Goal: Task Accomplishment & Management: Use online tool/utility

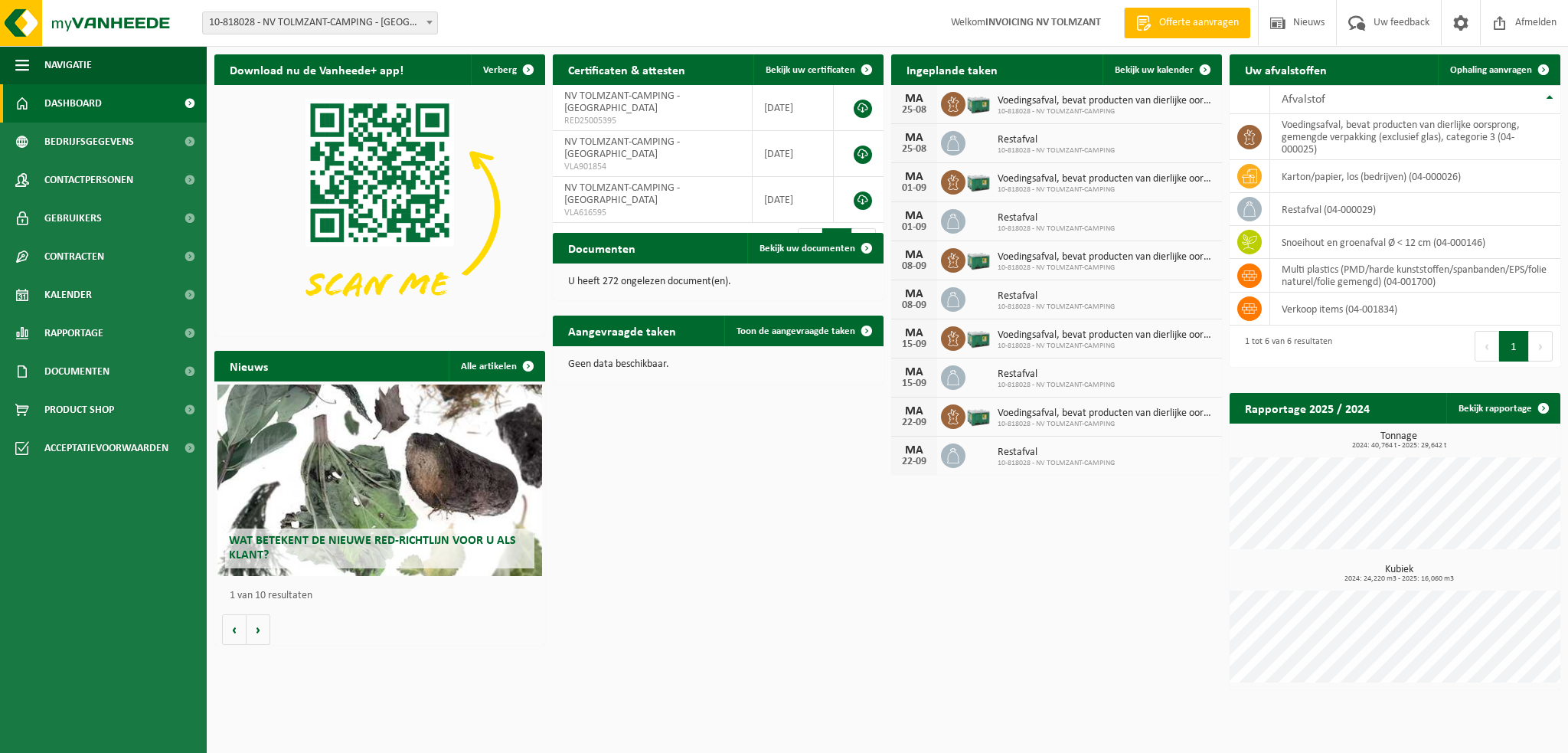
click at [75, 299] on span "Kalender" at bounding box center [68, 295] width 48 height 38
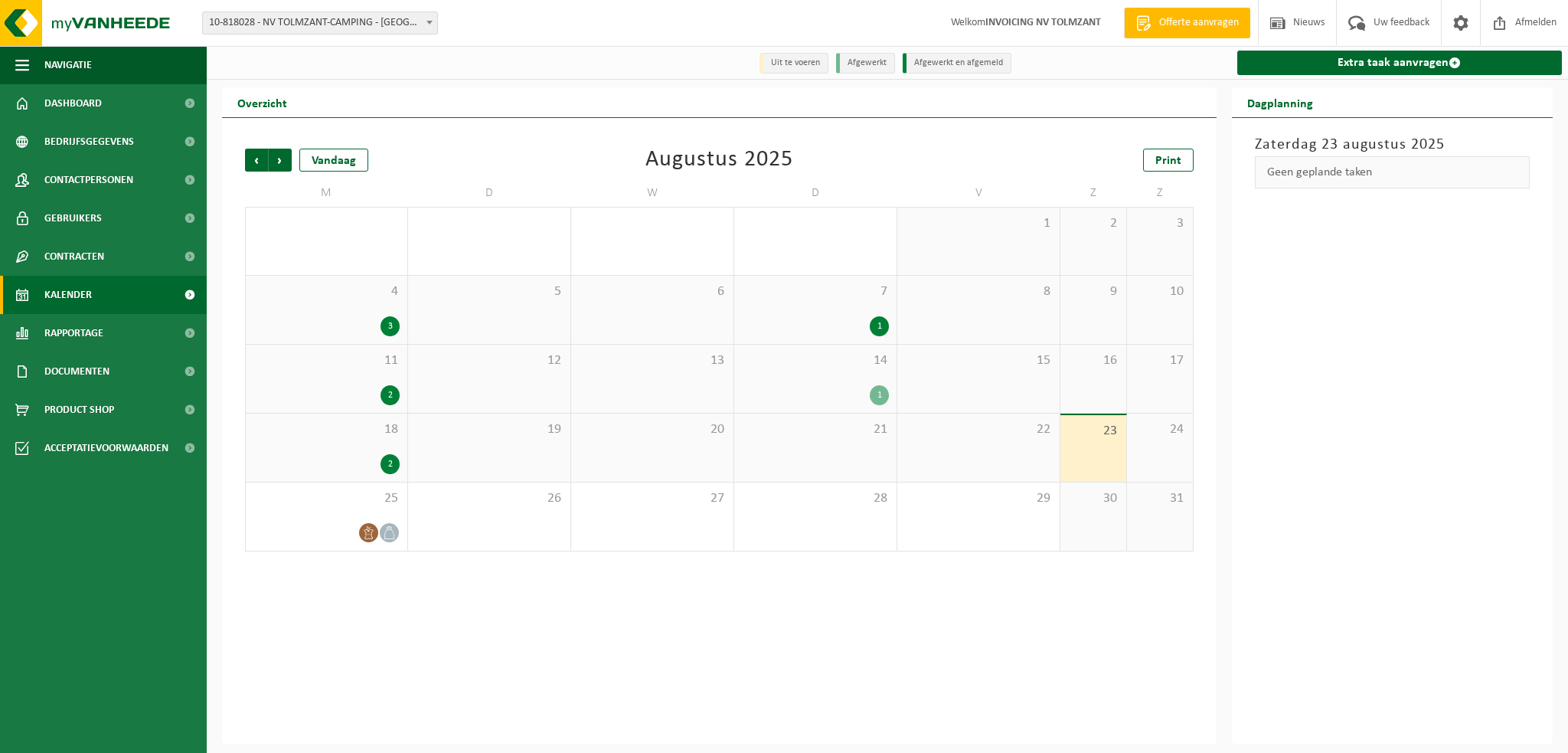
click at [1335, 61] on link "Extra taak aanvragen" at bounding box center [1400, 63] width 325 height 24
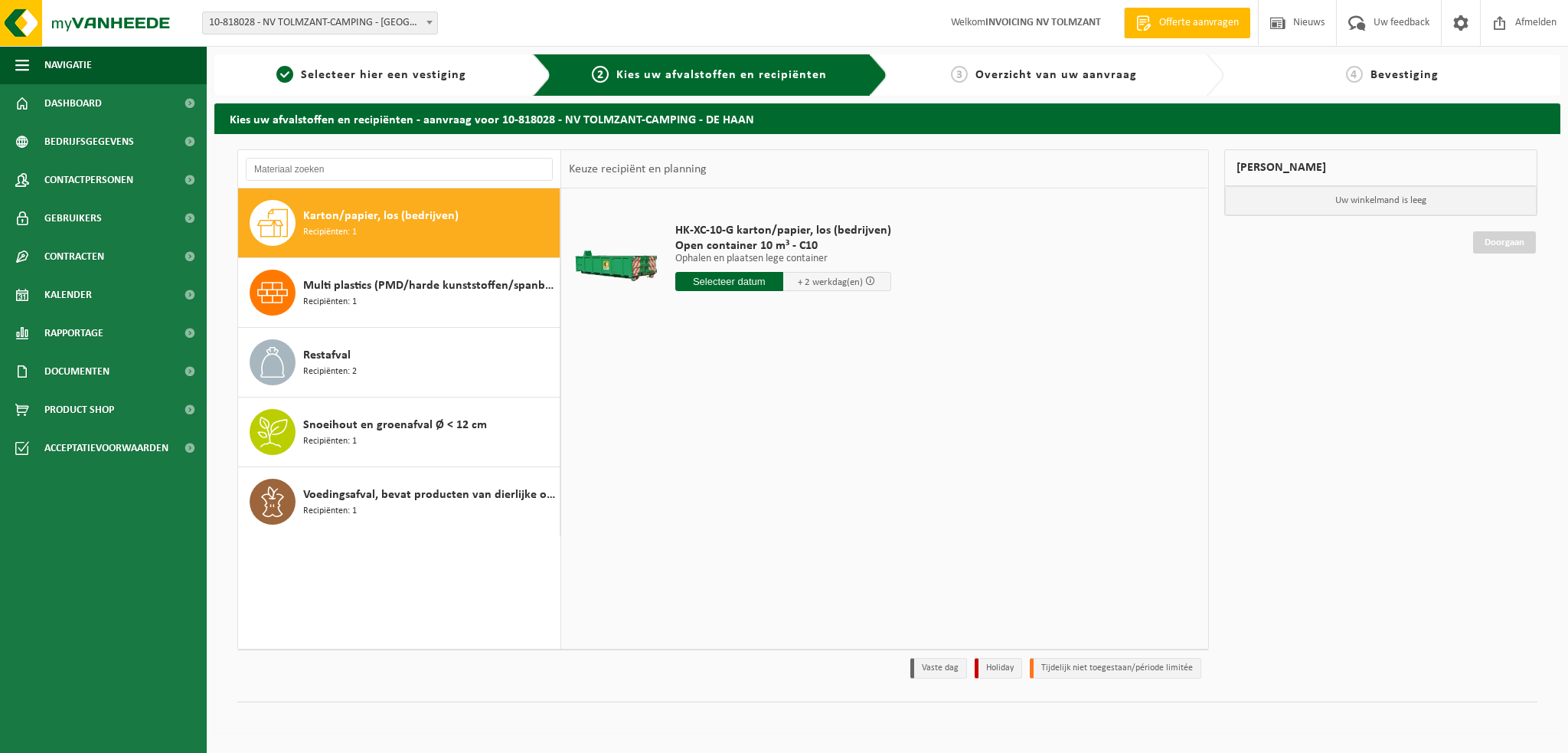
click at [392, 306] on div "Multi plastics (PMD/harde kunststoffen/spanbanden/EPS/folie naturel/folie gemen…" at bounding box center [429, 292] width 252 height 46
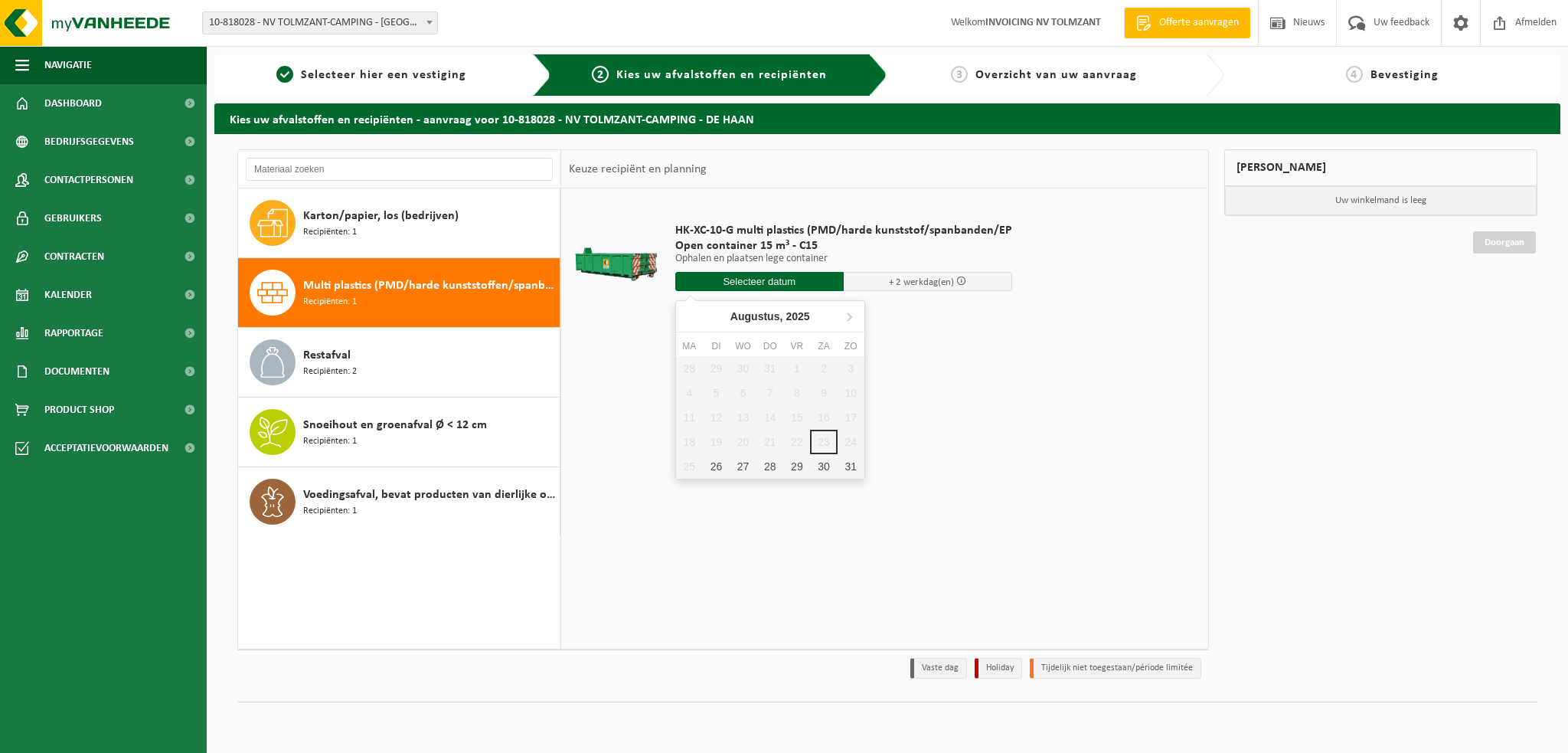
click at [711, 284] on input "text" at bounding box center [760, 281] width 169 height 19
click at [723, 468] on div "26" at bounding box center [716, 467] width 27 height 24
type input "Van 2025-08-26"
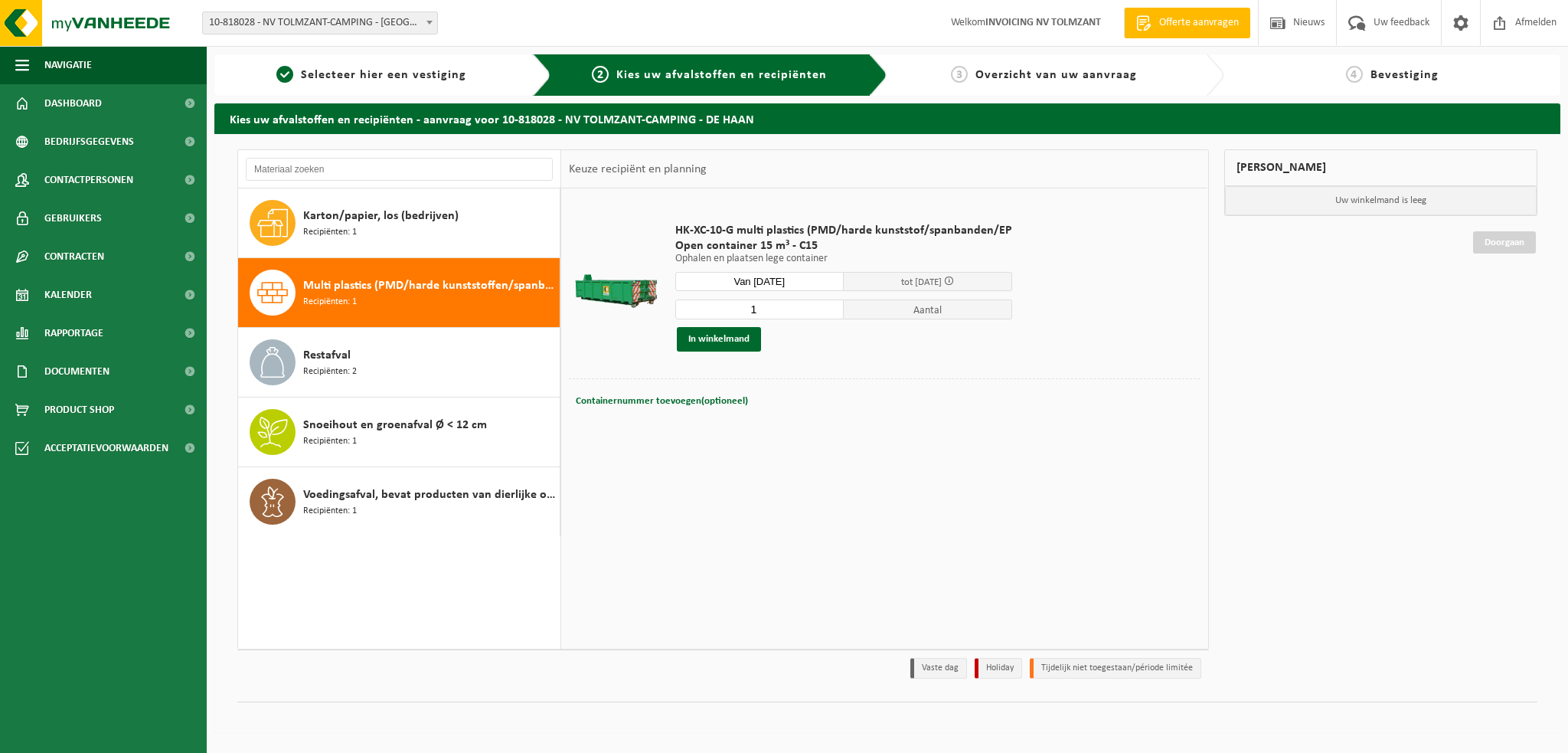
click at [744, 339] on button "In winkelmand" at bounding box center [719, 340] width 84 height 24
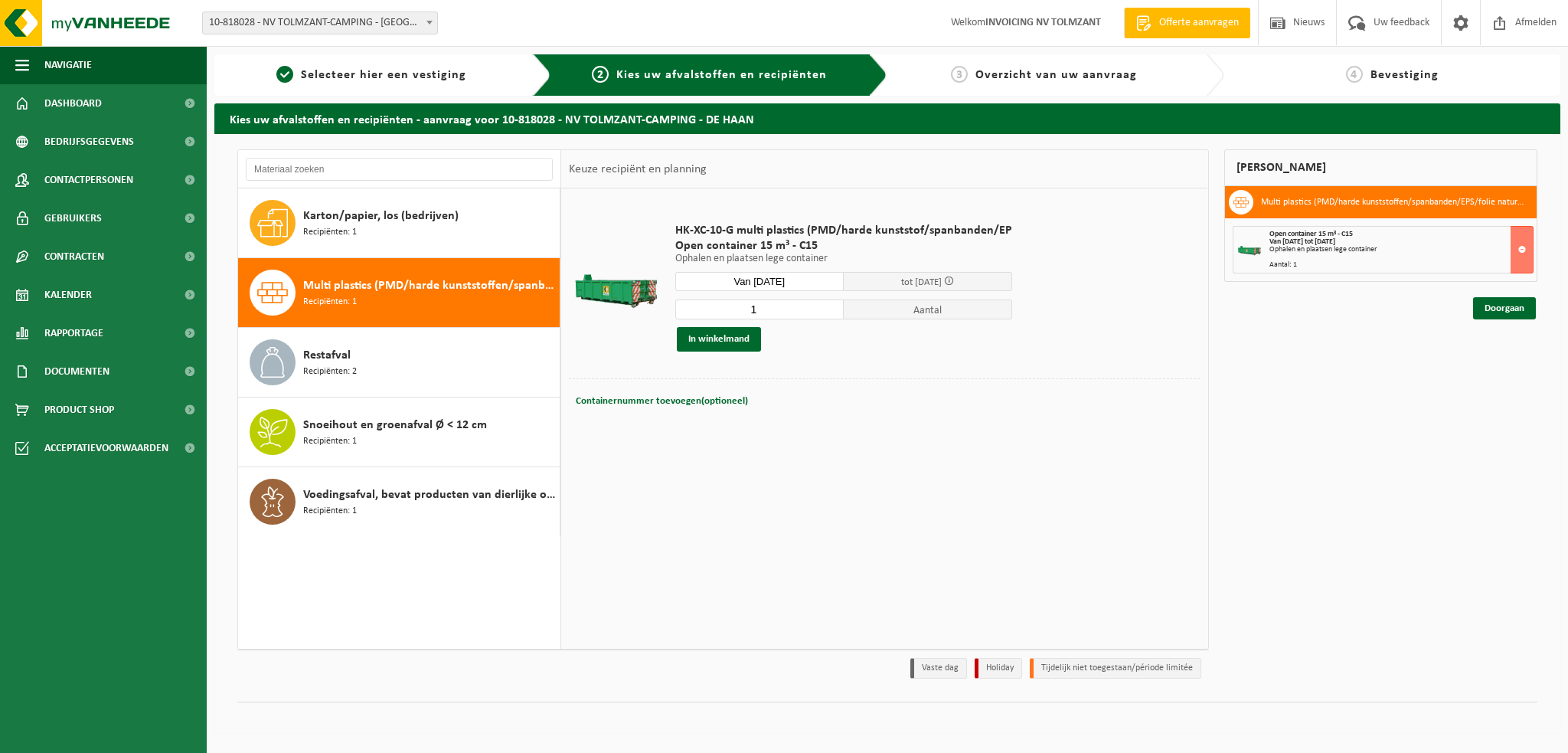
click at [1500, 309] on link "Doorgaan" at bounding box center [1504, 308] width 63 height 23
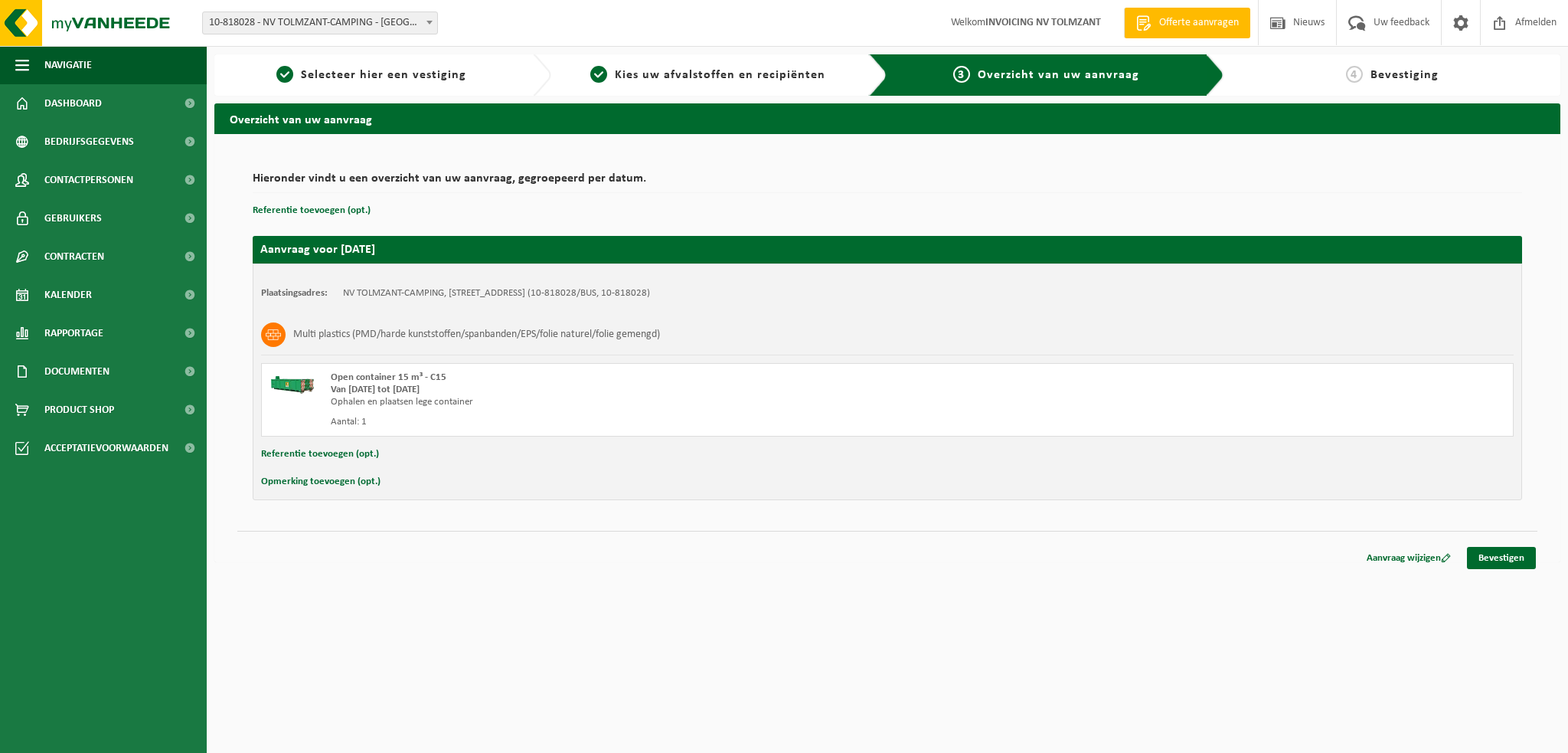
click at [1494, 558] on link "Bevestigen" at bounding box center [1501, 558] width 69 height 23
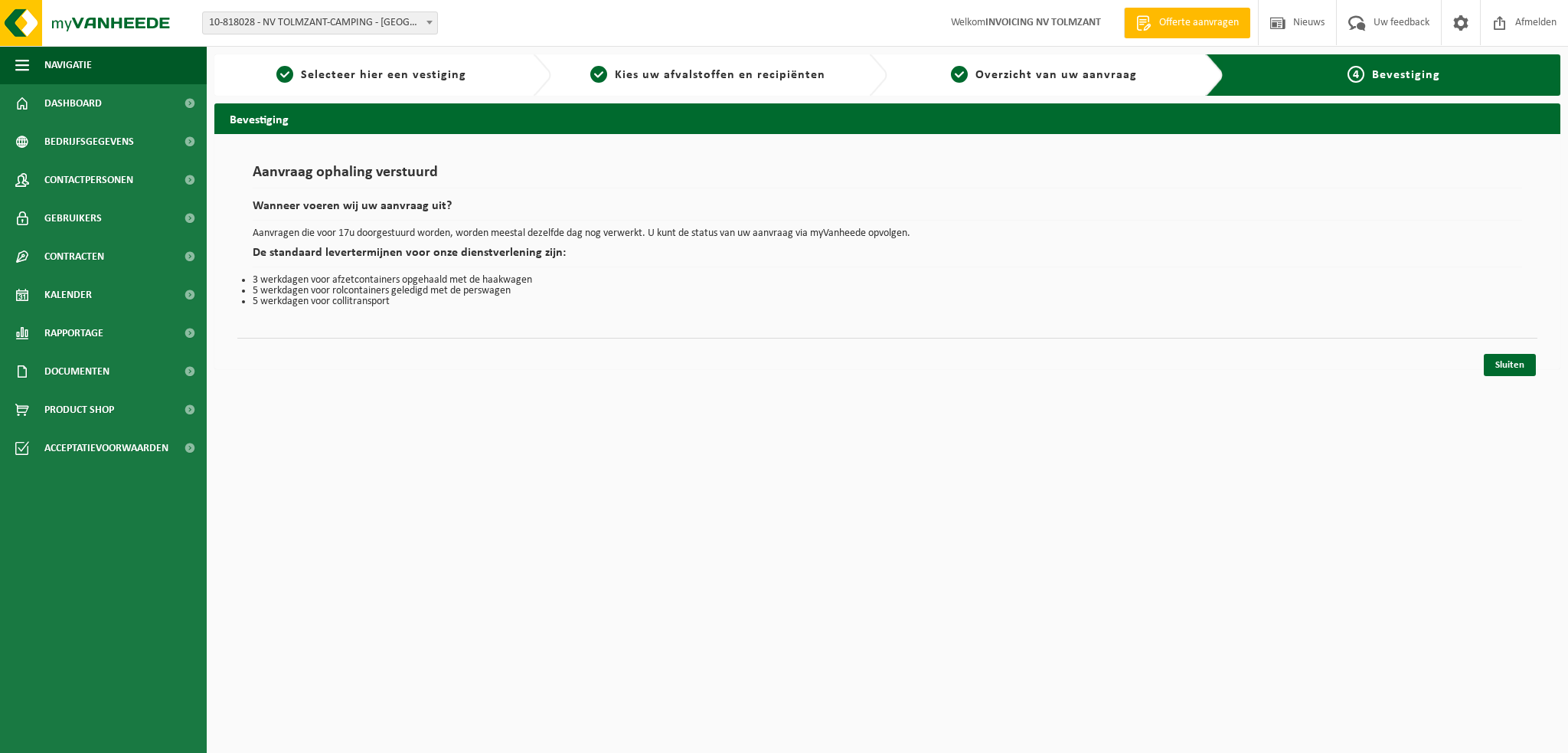
click at [1506, 363] on link "Sluiten" at bounding box center [1510, 365] width 52 height 23
